Goal: Check status: Check status

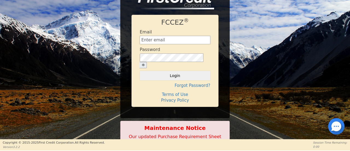
type input "[EMAIL_ADDRESS][DOMAIN_NAME]"
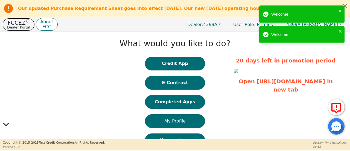
click at [172, 104] on button "Completed Apps" at bounding box center [175, 102] width 60 height 14
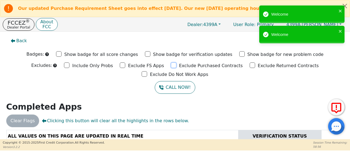
drag, startPoint x: 139, startPoint y: 66, endPoint x: 113, endPoint y: 71, distance: 27.0
click at [171, 66] on input "Exclude Purchased Contracts" at bounding box center [173, 64] width 5 height 5
checkbox input "true"
click at [120, 66] on input "Exclude FS Apps" at bounding box center [122, 64] width 5 height 5
checkbox input "true"
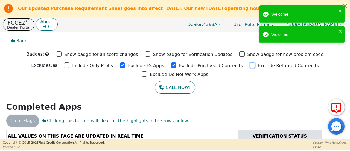
drag, startPoint x: 214, startPoint y: 68, endPoint x: 251, endPoint y: 67, distance: 37.2
click at [250, 67] on div "Exclude Returned Contracts" at bounding box center [284, 65] width 69 height 8
drag, startPoint x: 283, startPoint y: 66, endPoint x: 277, endPoint y: 66, distance: 5.5
click at [147, 71] on input "Exclude Do Not Work Apps" at bounding box center [144, 73] width 5 height 5
checkbox input "true"
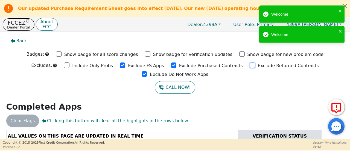
click at [250, 67] on input "Exclude Returned Contracts" at bounding box center [252, 64] width 5 height 5
checkbox input "true"
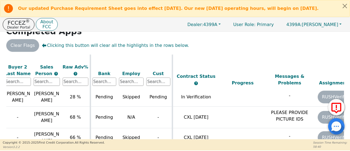
scroll to position [55, 150]
